Goal: Transaction & Acquisition: Purchase product/service

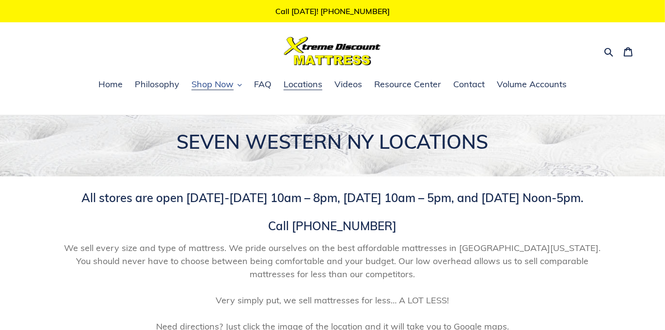
click at [223, 84] on span "Shop Now" at bounding box center [213, 85] width 42 height 12
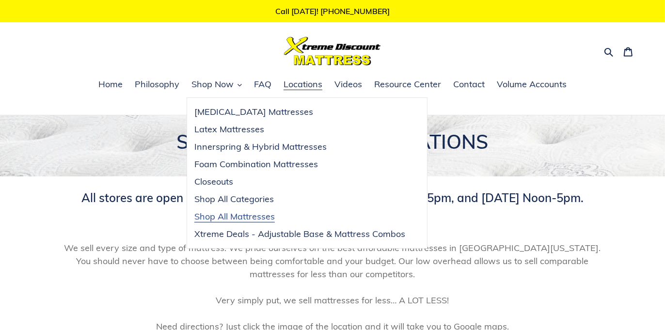
click at [247, 215] on span "Shop All Mattresses" at bounding box center [234, 217] width 80 height 12
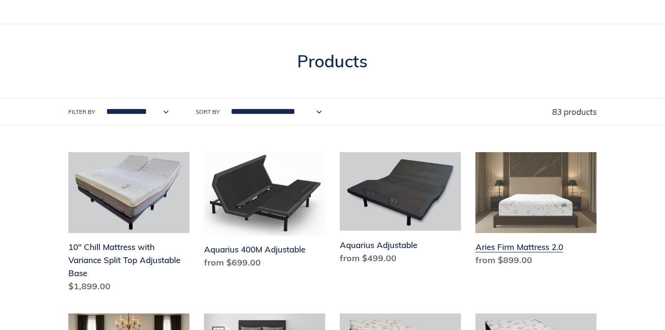
scroll to position [78, 0]
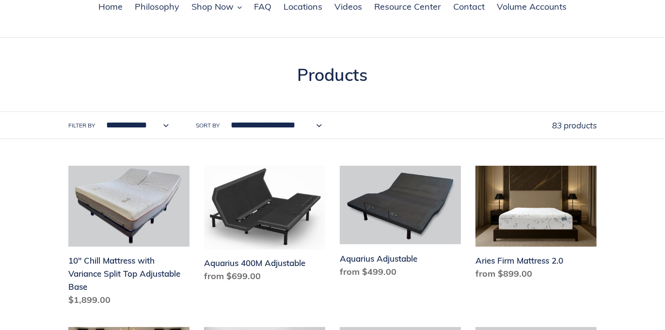
click at [164, 128] on select "**********" at bounding box center [134, 125] width 75 height 27
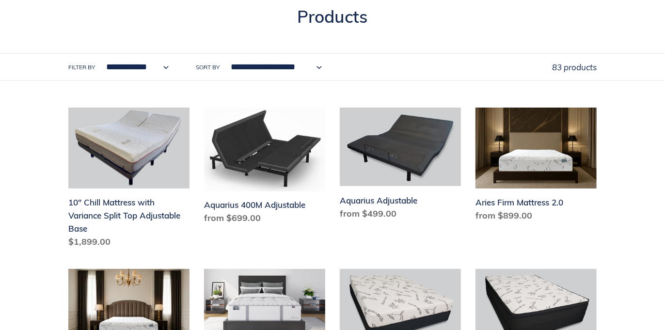
scroll to position [155, 0]
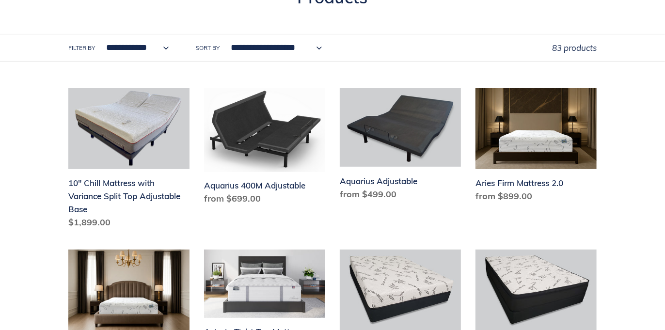
click at [155, 48] on select "**********" at bounding box center [134, 47] width 75 height 27
click at [320, 49] on select "**********" at bounding box center [274, 47] width 104 height 27
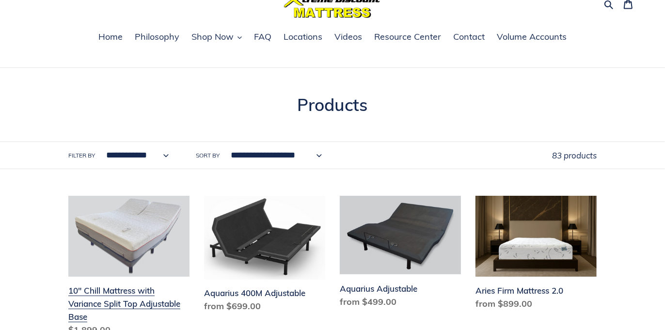
scroll to position [0, 0]
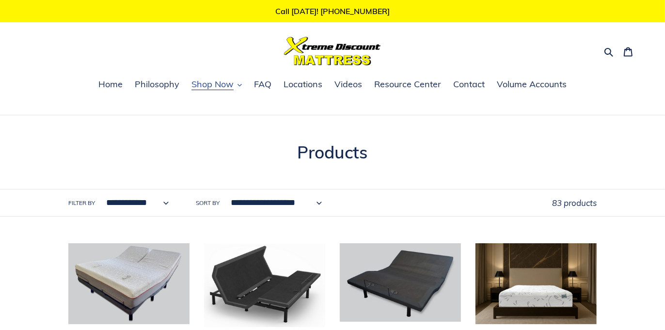
click at [216, 89] on span "Shop Now" at bounding box center [213, 85] width 42 height 12
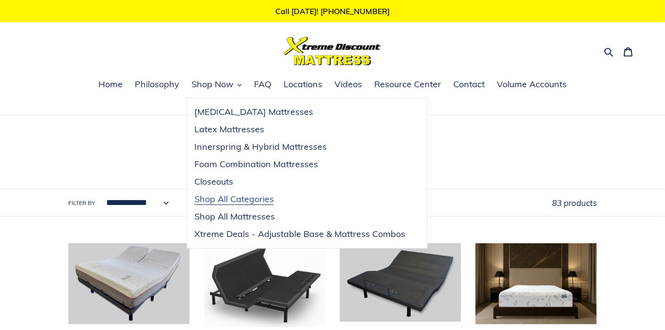
click at [251, 199] on span "Shop All Categories" at bounding box center [234, 199] width 80 height 12
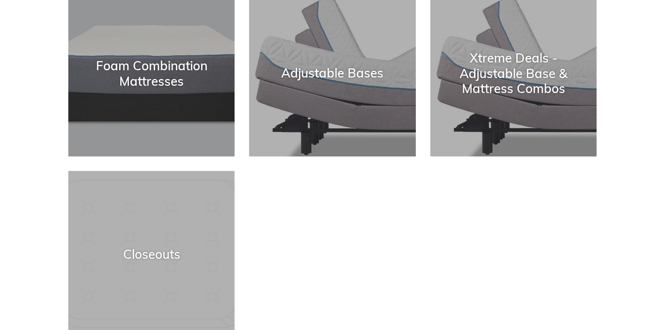
scroll to position [465, 0]
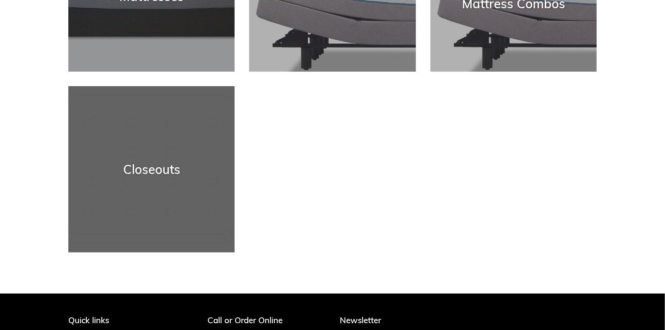
click at [134, 253] on div "Closeouts" at bounding box center [151, 253] width 166 height 0
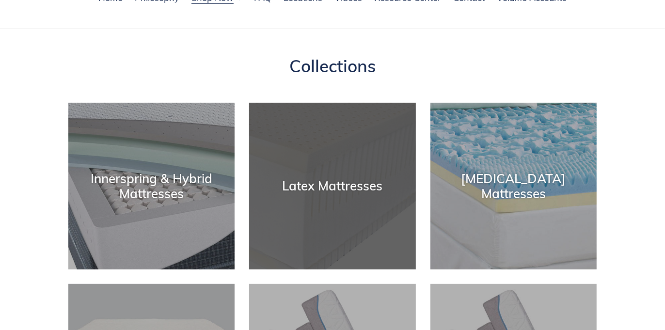
scroll to position [0, 0]
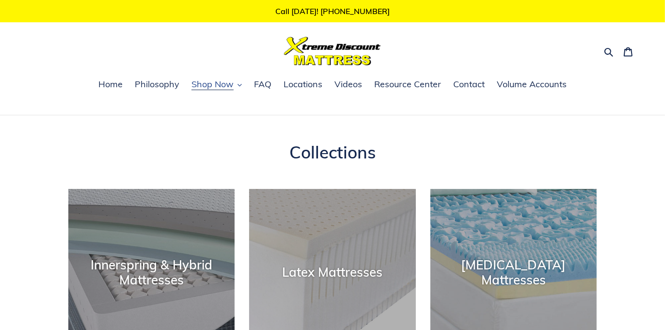
click at [218, 88] on span "Shop Now" at bounding box center [213, 85] width 42 height 12
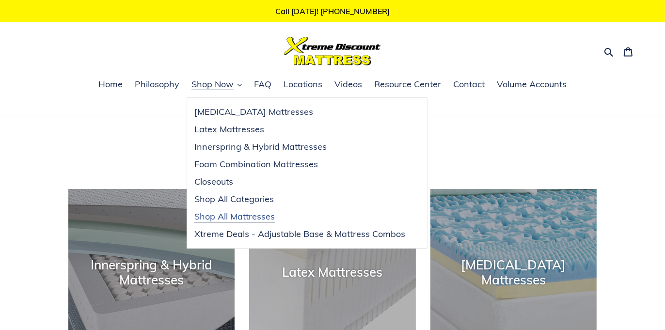
click at [255, 212] on span "Shop All Mattresses" at bounding box center [234, 217] width 80 height 12
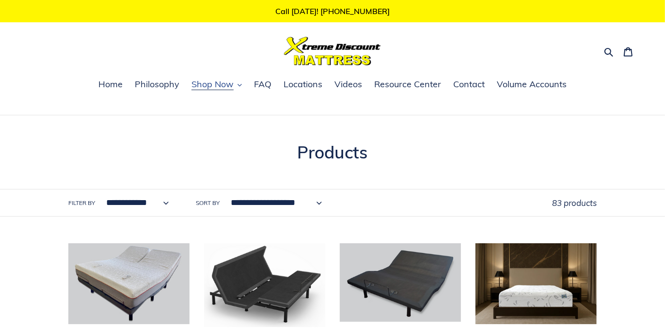
click at [217, 85] on span "Shop Now" at bounding box center [213, 85] width 42 height 12
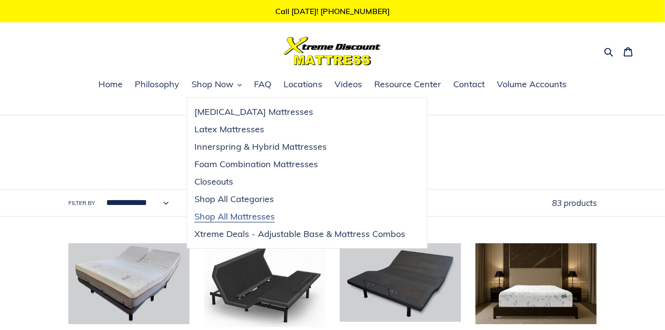
click at [255, 215] on span "Shop All Mattresses" at bounding box center [234, 217] width 80 height 12
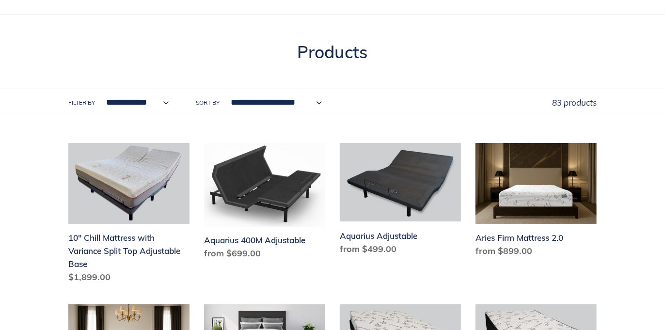
scroll to position [116, 0]
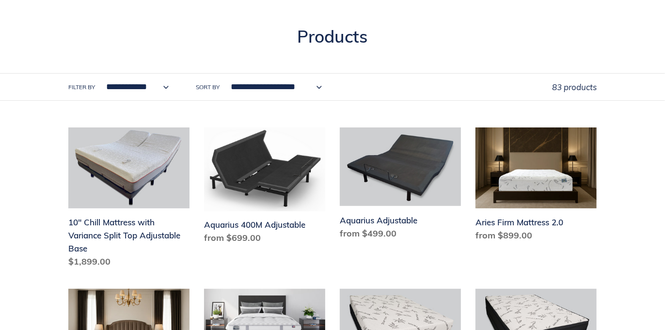
click at [287, 89] on select "**********" at bounding box center [274, 87] width 104 height 27
select select "**********"
click at [228, 74] on select "**********" at bounding box center [274, 87] width 104 height 27
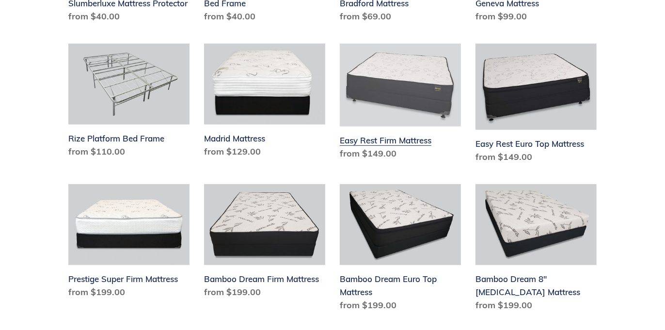
scroll to position [349, 0]
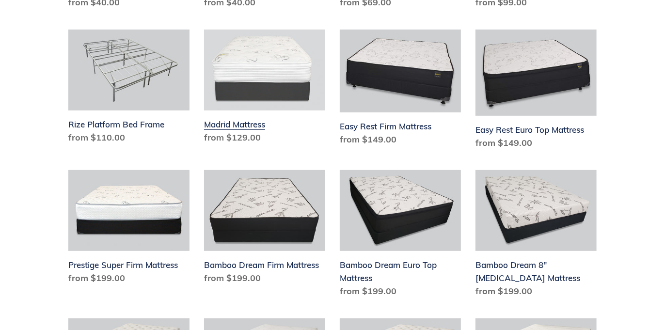
click at [232, 137] on link "Madrid Mattress" at bounding box center [264, 89] width 121 height 118
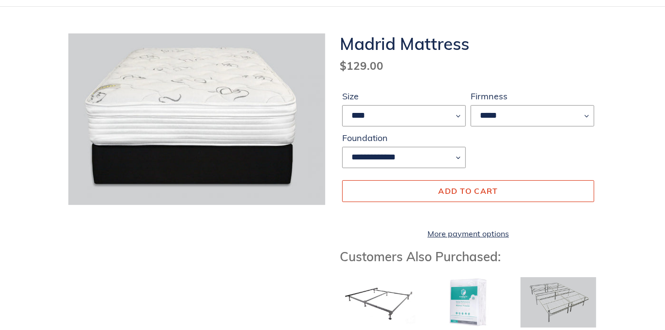
scroll to position [125, 0]
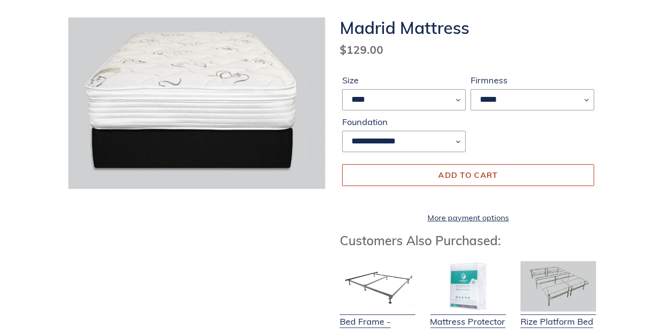
click at [475, 173] on button "Add to cart" at bounding box center [468, 174] width 252 height 21
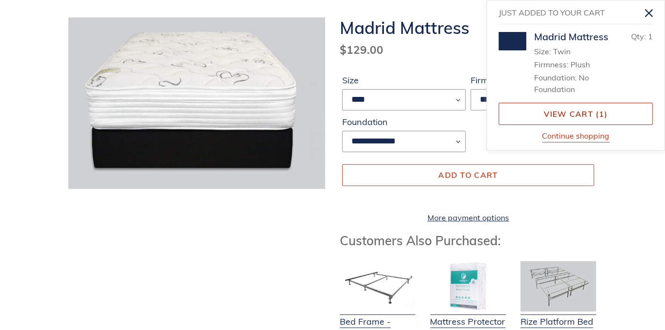
click at [573, 123] on link "View cart ( 1 )" at bounding box center [576, 114] width 154 height 22
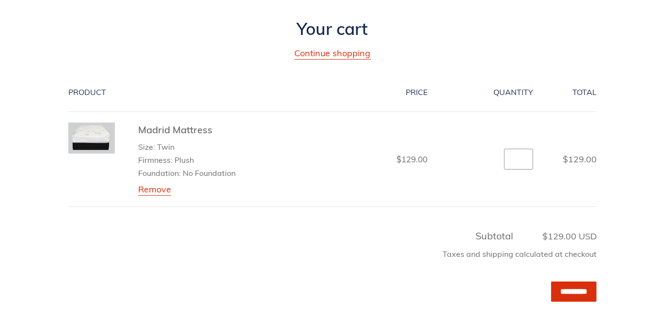
scroll to position [155, 0]
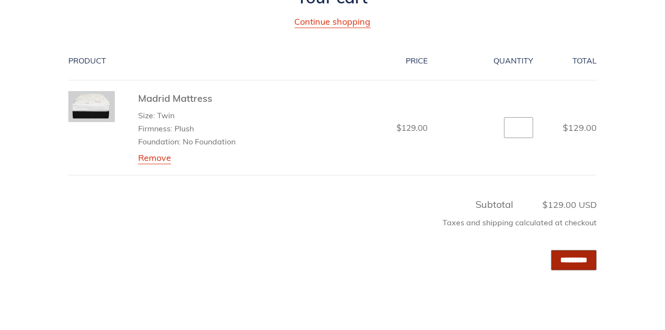
click at [579, 265] on input "*********" at bounding box center [574, 260] width 46 height 20
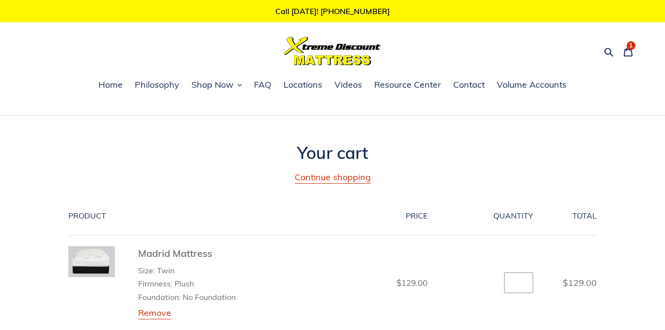
scroll to position [156, 0]
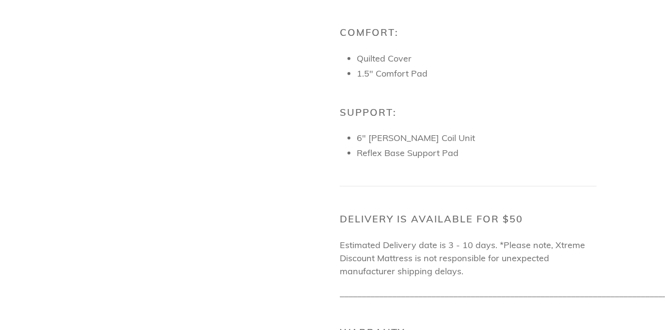
scroll to position [737, 0]
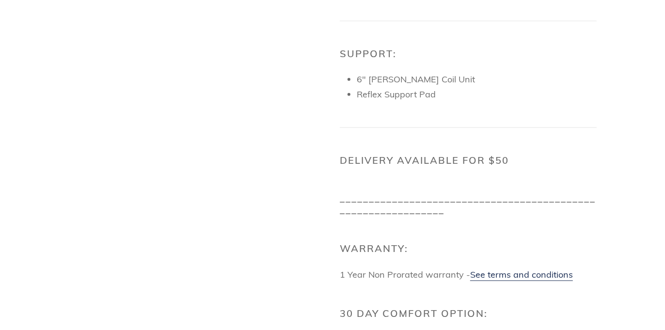
scroll to position [815, 0]
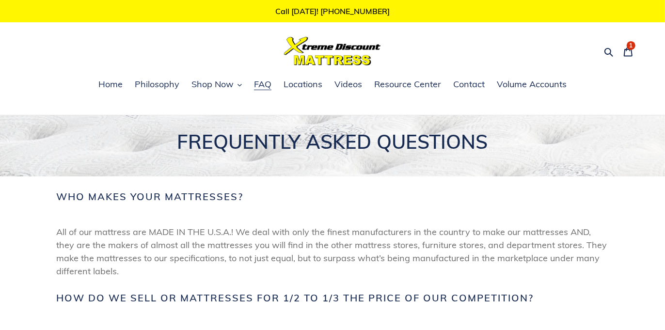
click at [335, 53] on img at bounding box center [332, 51] width 97 height 29
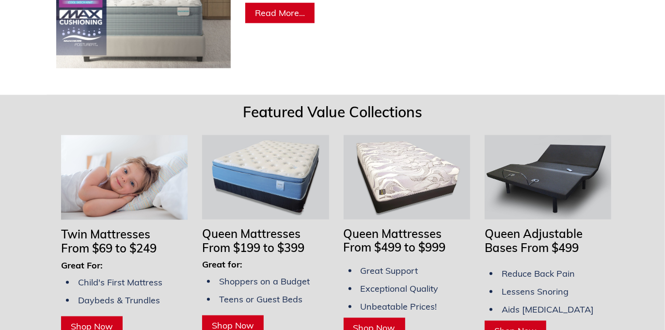
scroll to position [853, 0]
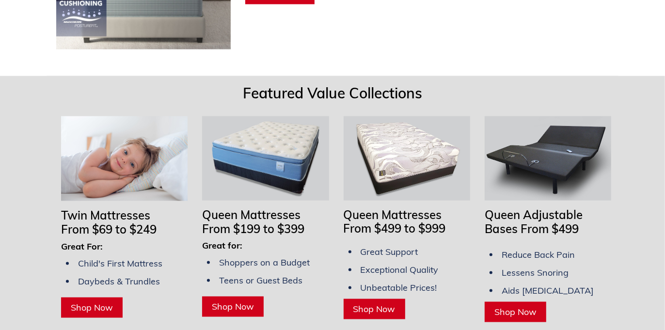
click at [101, 302] on span "Shop Now" at bounding box center [92, 307] width 42 height 11
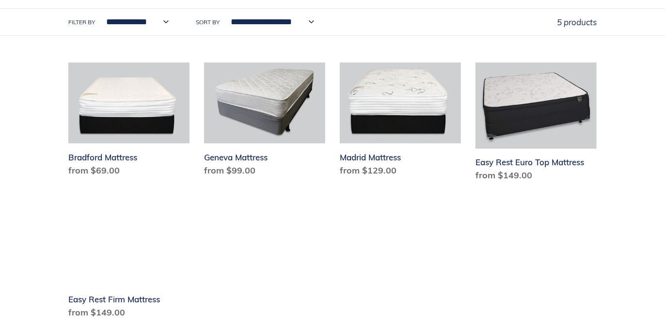
scroll to position [504, 0]
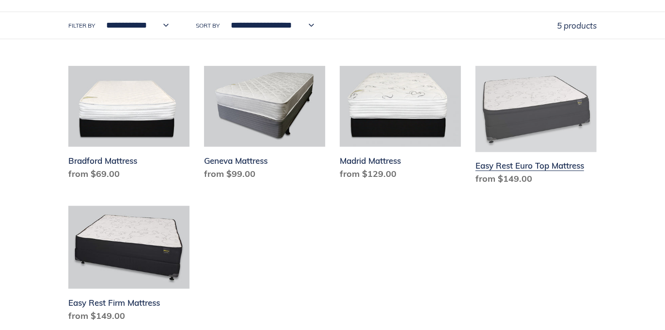
click at [505, 176] on link "Easy Rest Euro Top Mattress" at bounding box center [536, 128] width 121 height 124
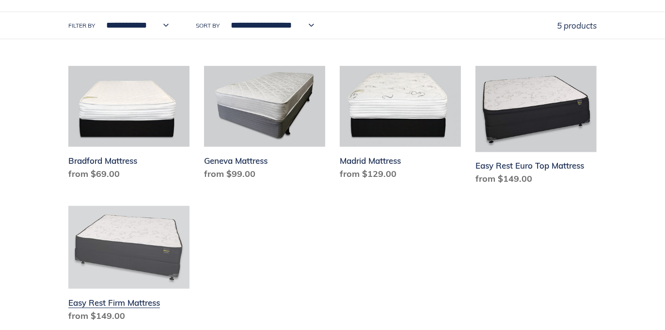
click at [114, 227] on link "Easy Rest Firm Mattress" at bounding box center [128, 266] width 121 height 120
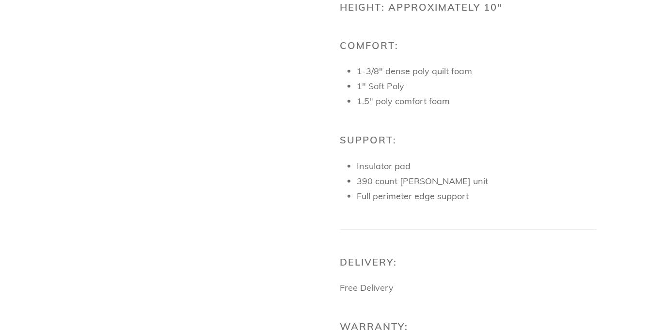
scroll to position [737, 0]
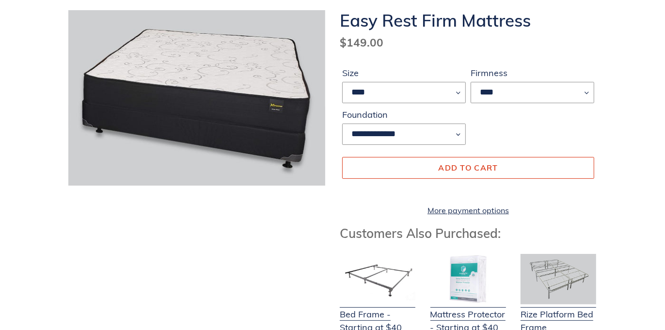
scroll to position [78, 0]
